Goal: Communication & Community: Ask a question

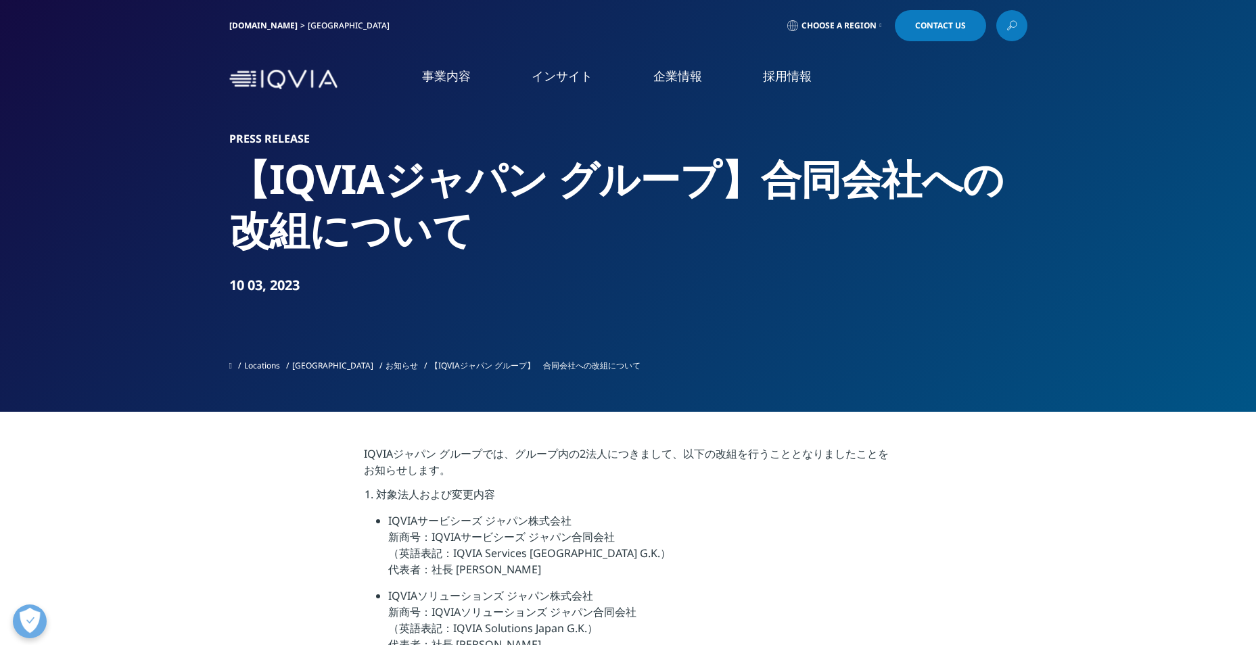
click at [945, 24] on span "Contact Us" at bounding box center [940, 26] width 51 height 8
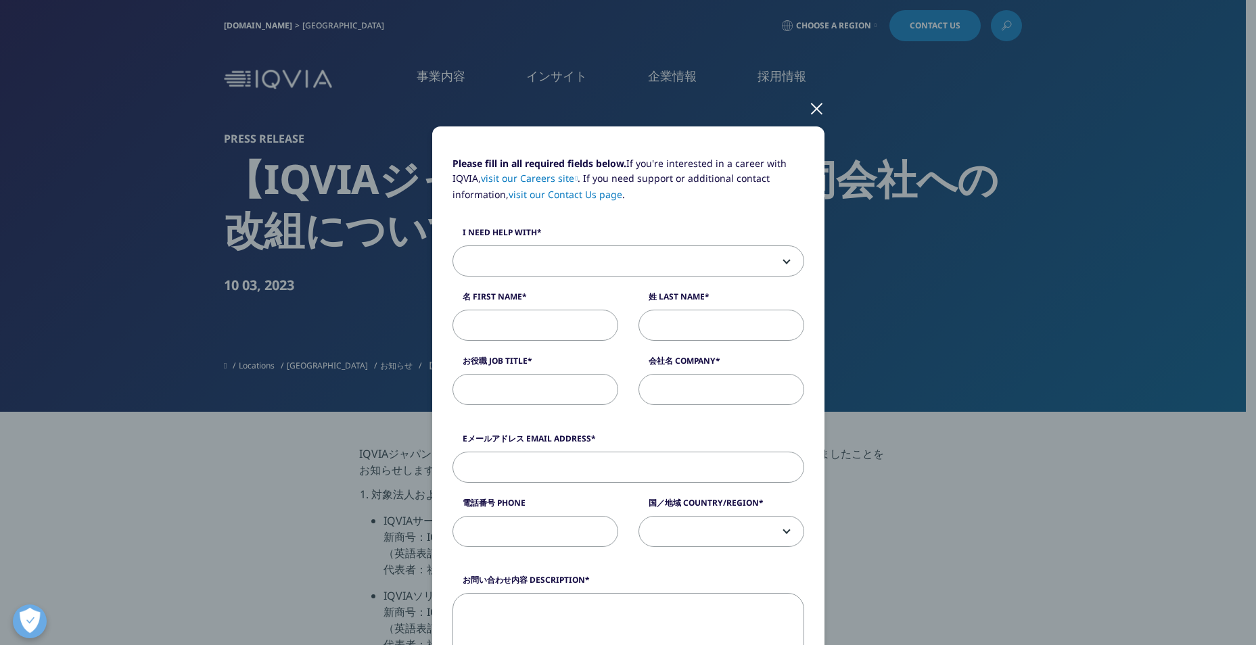
click at [574, 195] on link "visit our Contact Us page" at bounding box center [566, 194] width 114 height 13
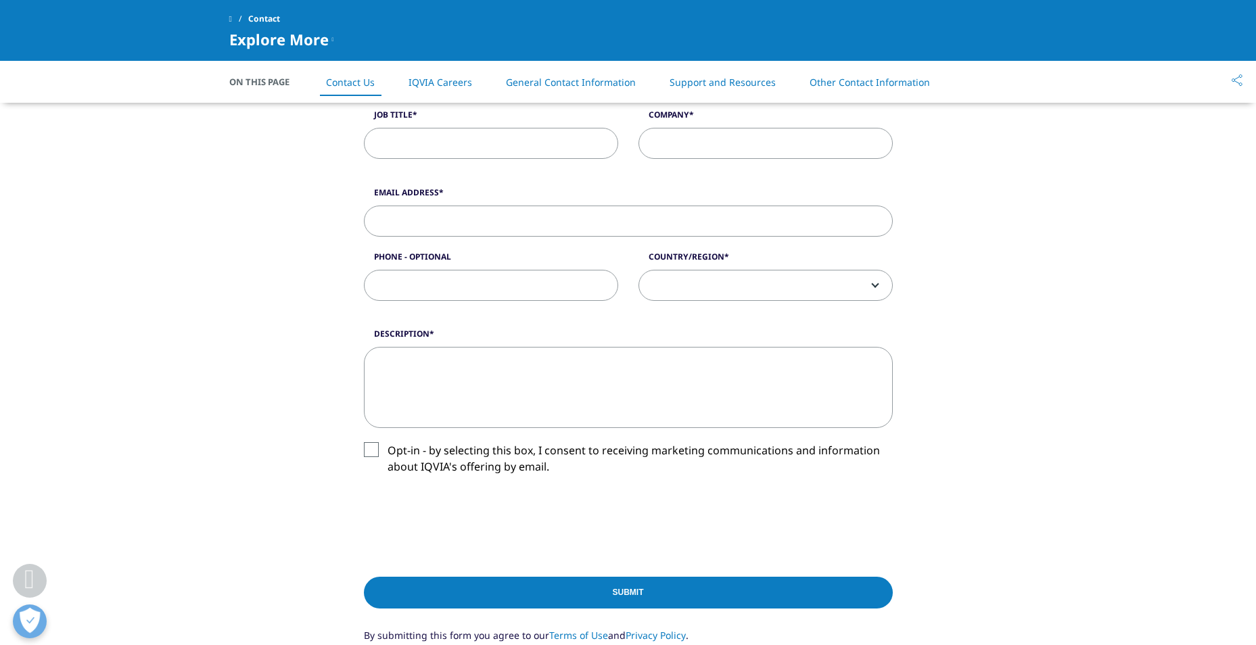
scroll to position [241, 0]
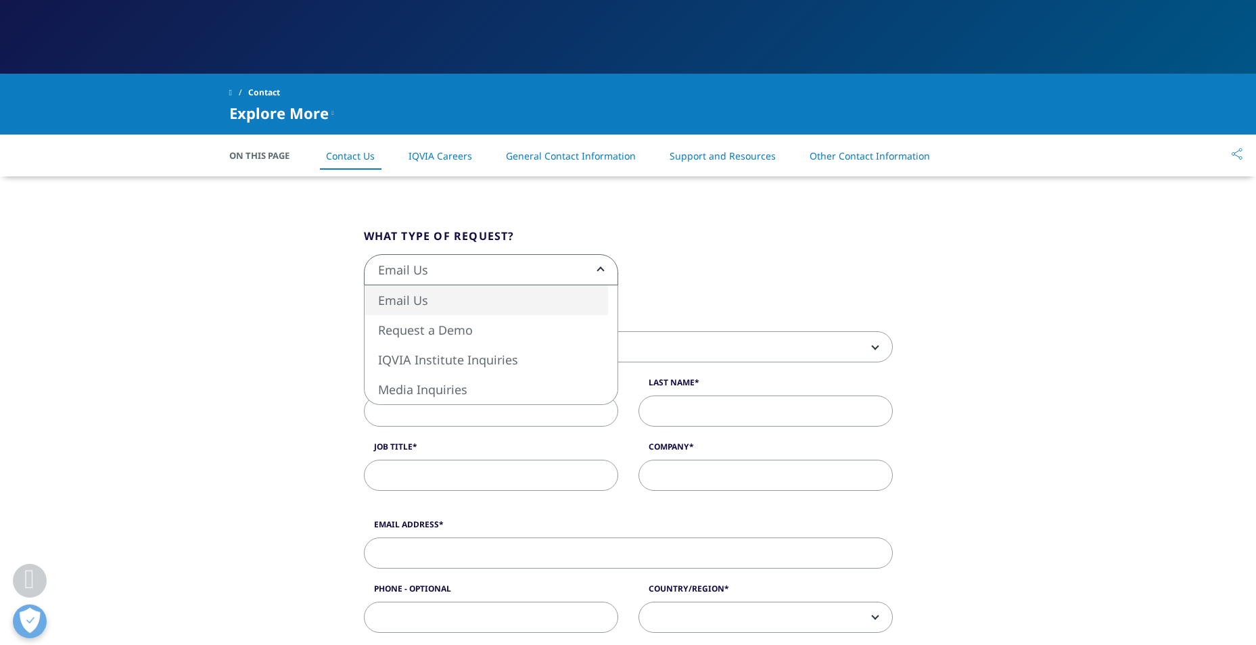
click at [562, 271] on span "Email Us" at bounding box center [491, 270] width 253 height 31
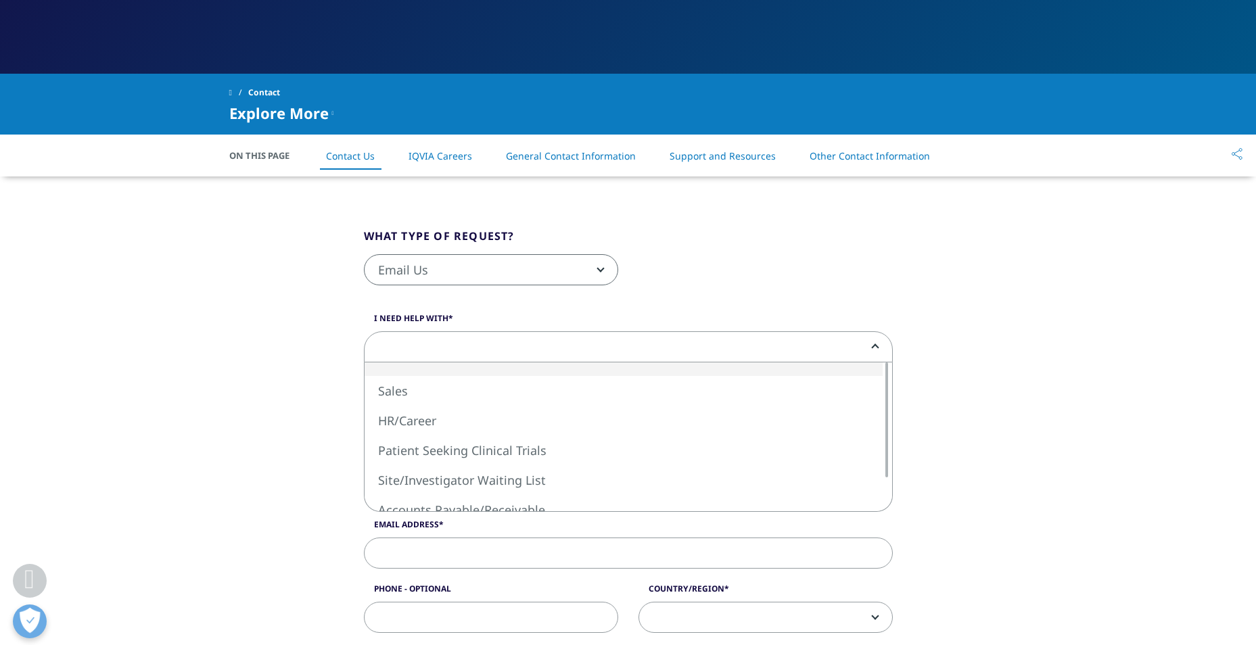
click at [513, 354] on span at bounding box center [628, 347] width 527 height 31
select select "Sales"
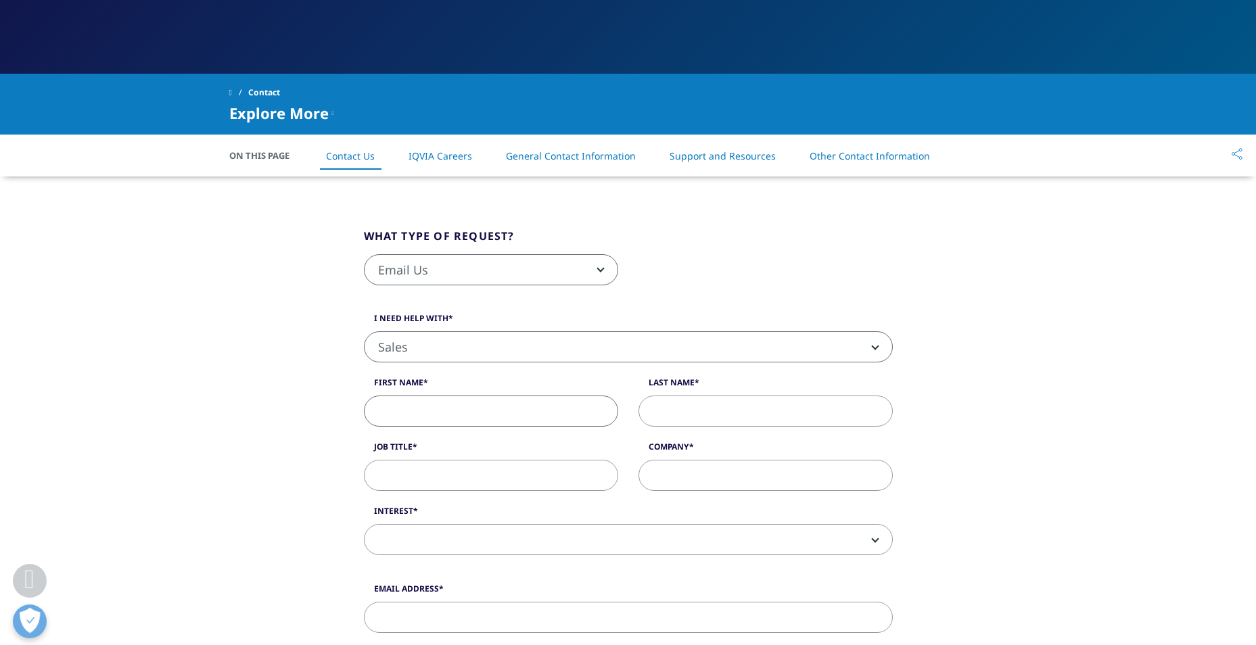
click at [496, 414] on input "First Name" at bounding box center [491, 411] width 254 height 31
type input "武敏"
type input "山東"
type input "ビジネス・ディベロップメント"
type input "ECイノベーションズ株式会社"
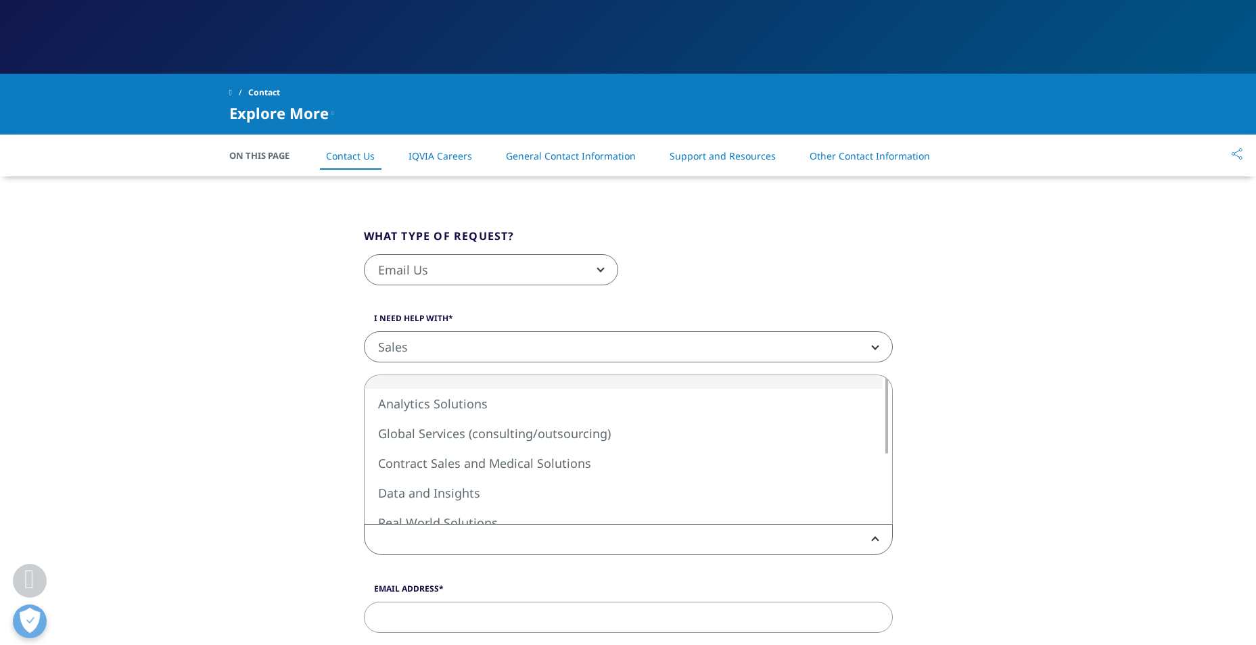
click at [728, 544] on span at bounding box center [628, 540] width 527 height 31
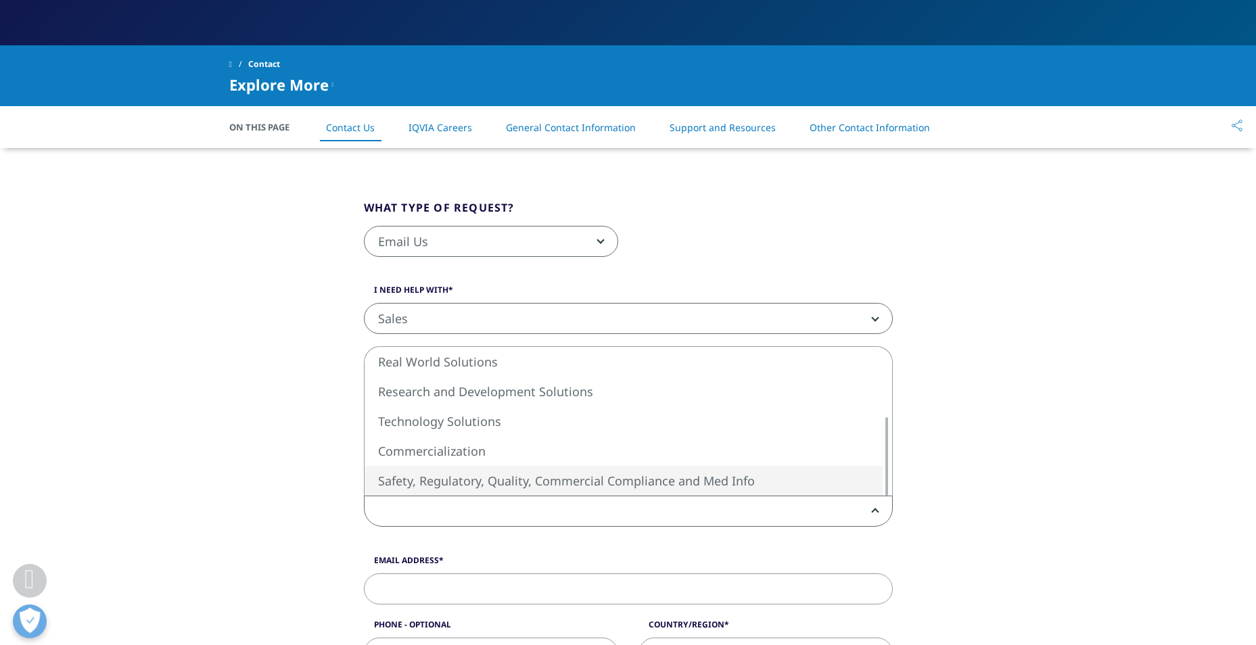
scroll to position [271, 0]
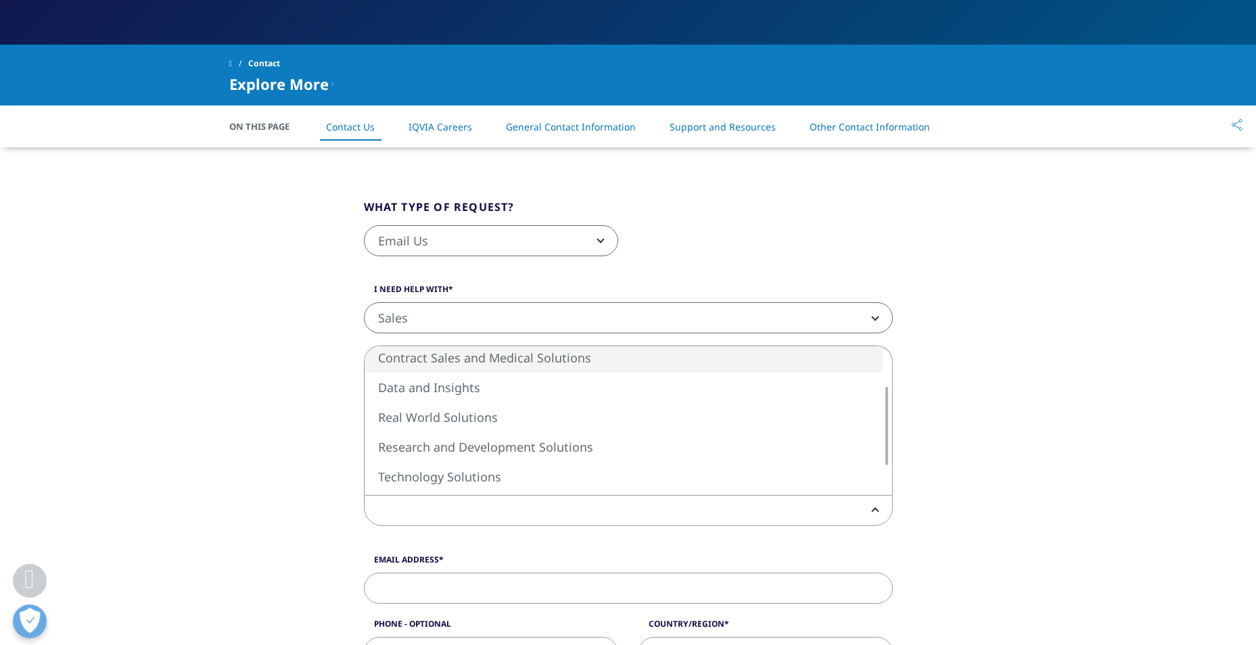
select select "Contract Sales and Medical Solutions"
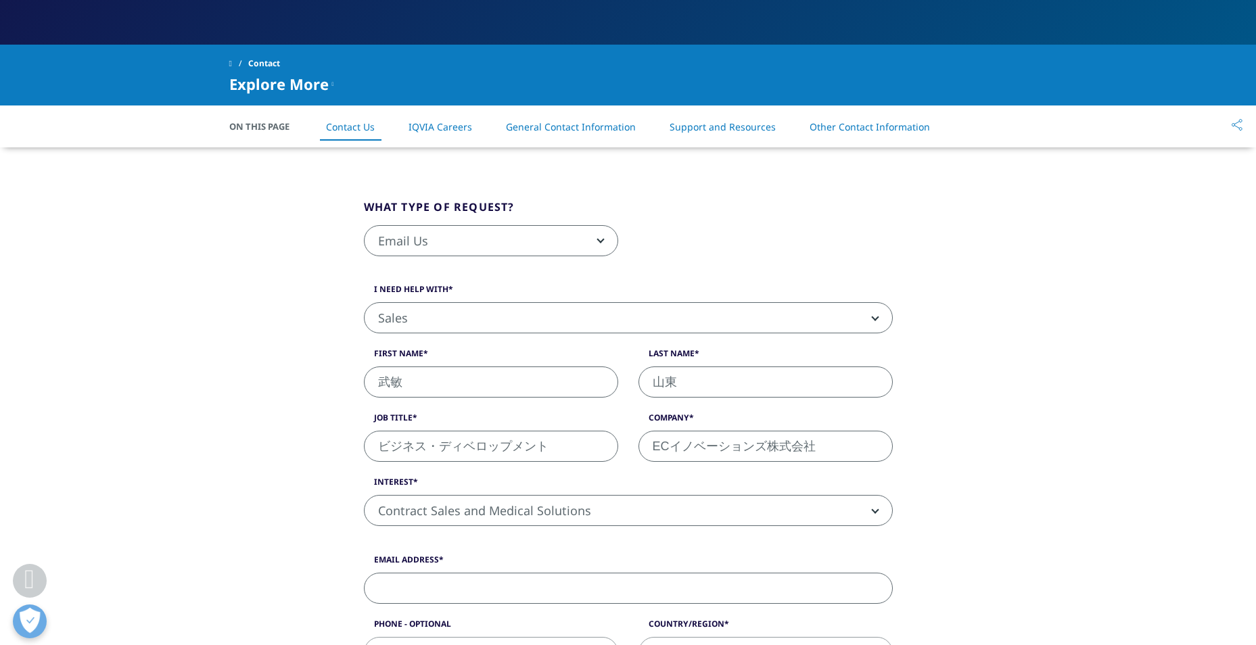
click at [716, 588] on input "Email Address" at bounding box center [628, 588] width 529 height 31
type input "[EMAIL_ADDRESS][DOMAIN_NAME]"
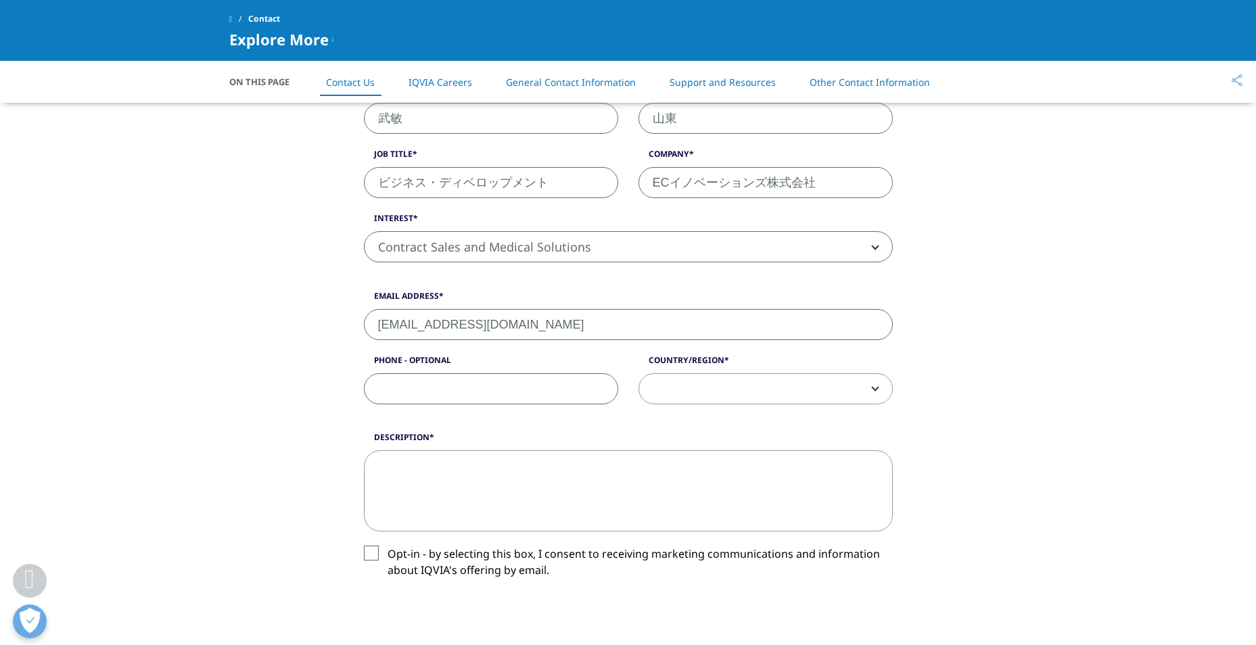
scroll to position [436, 0]
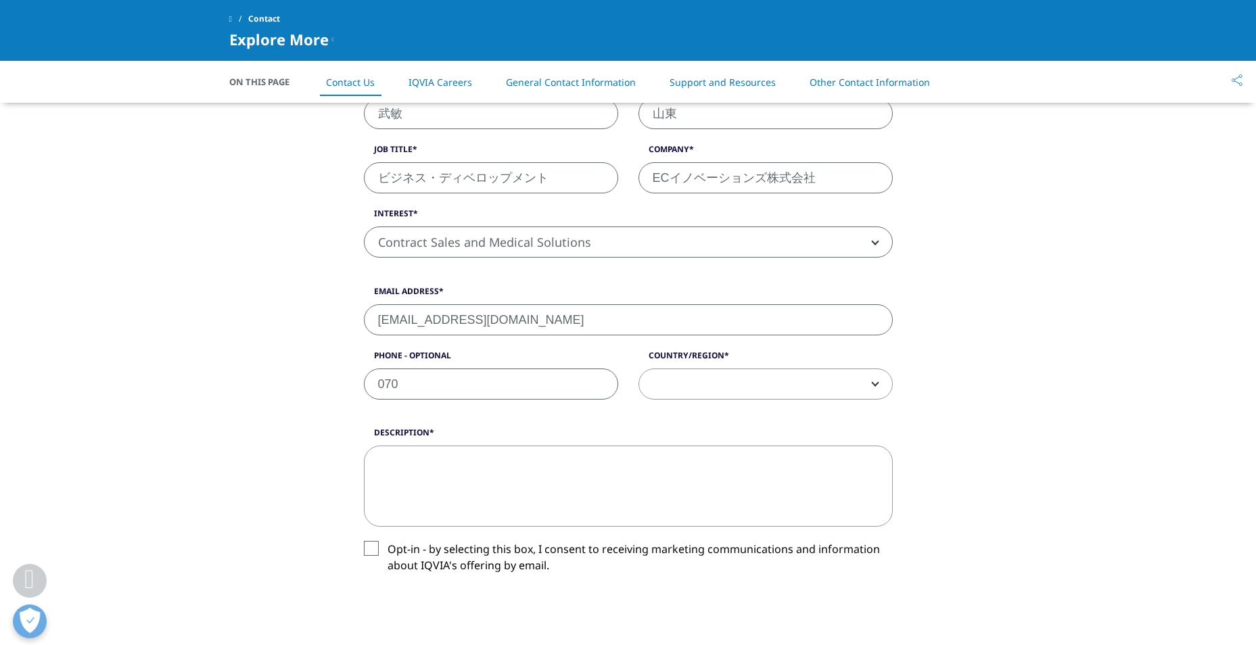
type input "07033689221"
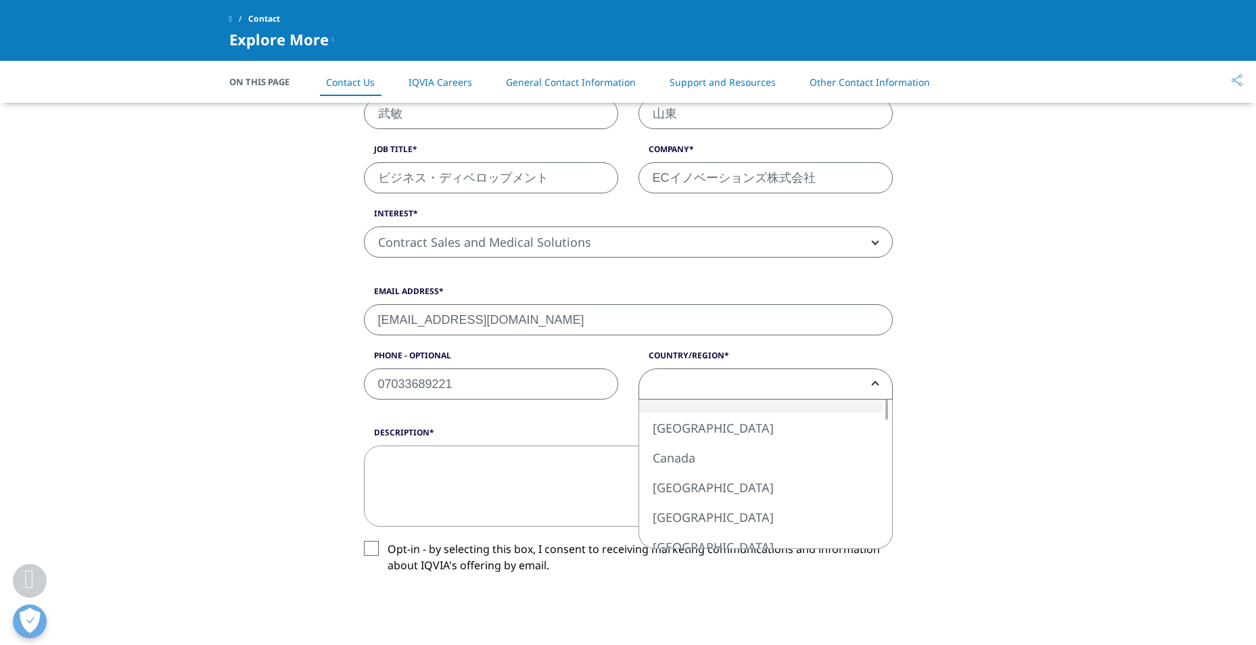
click at [870, 381] on span at bounding box center [765, 384] width 253 height 31
select select "[GEOGRAPHIC_DATA]"
click at [561, 473] on textarea "Description" at bounding box center [628, 486] width 529 height 81
click at [554, 468] on textarea "Description" at bounding box center [628, 486] width 529 height 81
paste textarea "LOREM ipsumd　sitametc adipisci　el se d eiusmodtemporin。 utlabore、etdolorem。 al、…"
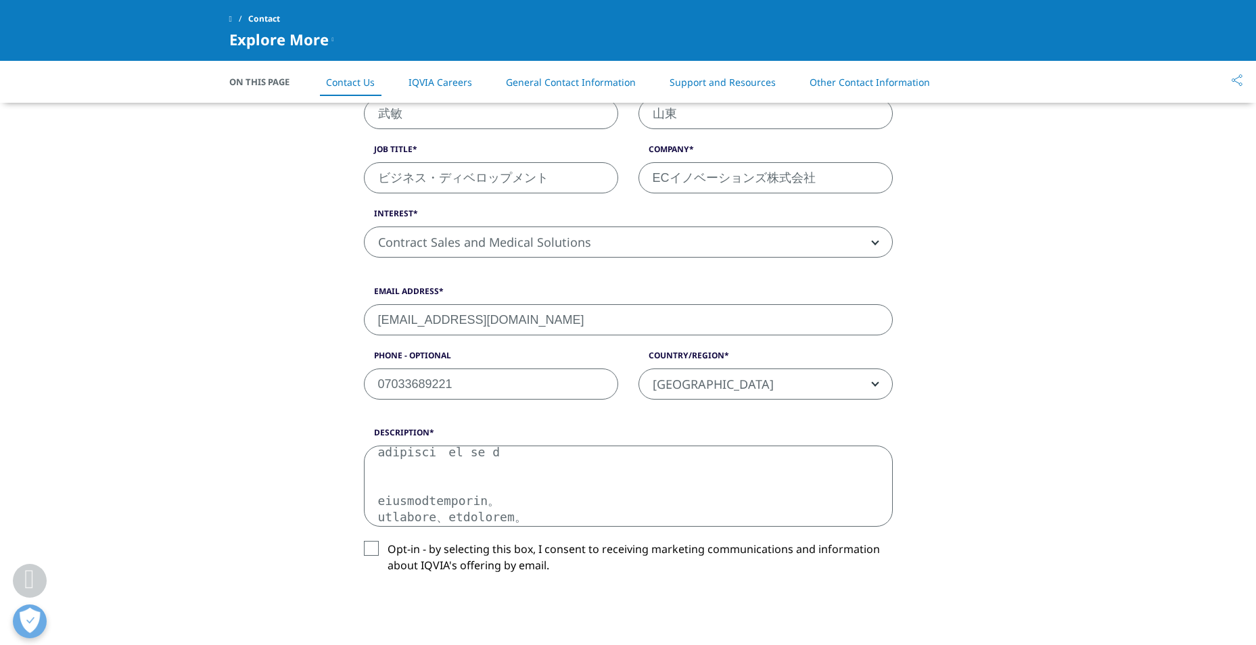
scroll to position [9, 0]
type textarea "LOREM ipsumd　sitametc adipisci　el se d eiusmodtemporin。 utlabore、etdolorem。 al、…"
click at [370, 549] on label "Opt-in - by selecting this box, I consent to receiving marketing communications…" at bounding box center [628, 561] width 529 height 40
click at [388, 541] on input "Opt-in - by selecting this box, I consent to receiving marketing communications…" at bounding box center [388, 541] width 0 height 0
click at [265, 530] on div "What type of request? Email Us Request a Demo IQVIA Institute Inquiries Media I…" at bounding box center [628, 347] width 771 height 936
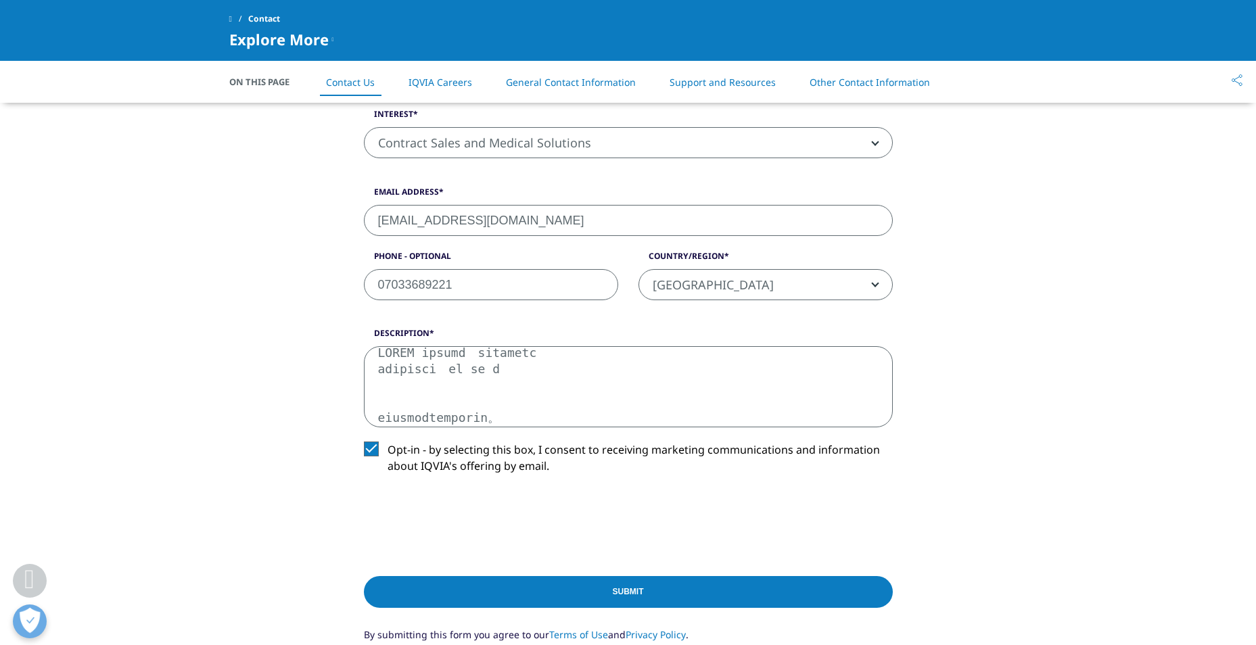
scroll to position [733, 0]
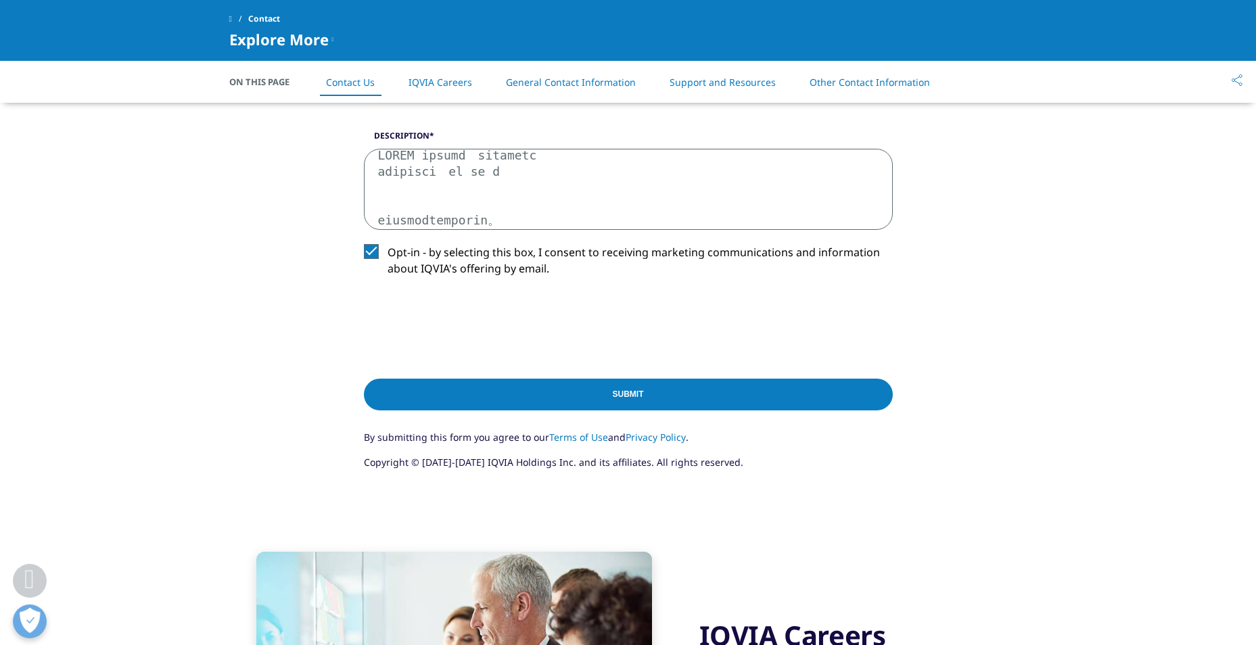
click at [678, 392] on input "Submit" at bounding box center [628, 395] width 529 height 32
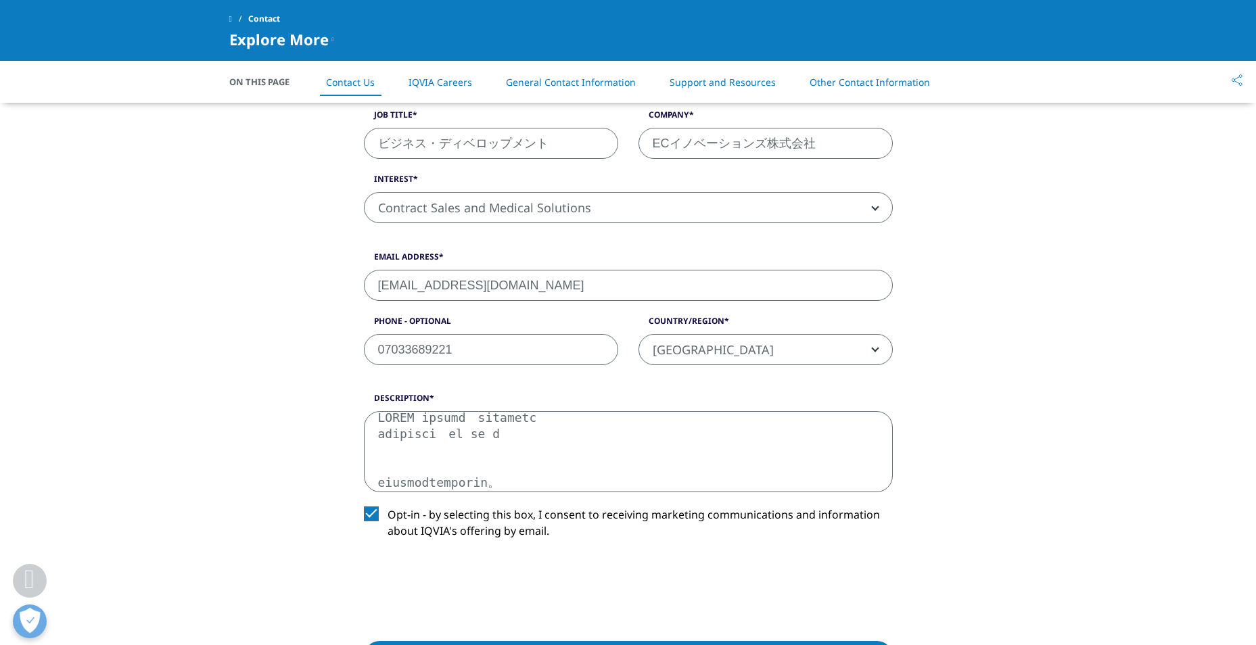
scroll to position [367, 0]
